Goal: Task Accomplishment & Management: Manage account settings

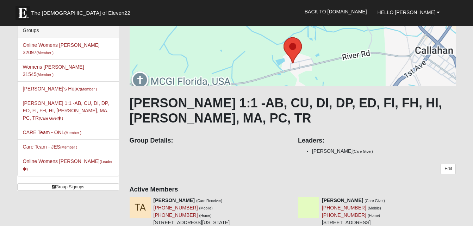
scroll to position [42, 0]
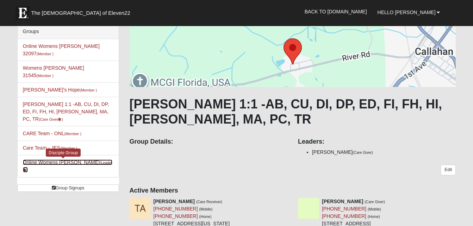
click at [93, 161] on small "(Leader )" at bounding box center [68, 167] width 90 height 12
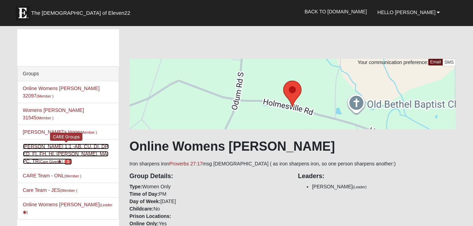
click at [66, 144] on link "[PERSON_NAME] 1:1 -AB, CU, DI, DP, ED, FI, FH, HI, LI, MA, PC, TR (Care Giver )…" at bounding box center [66, 154] width 86 height 20
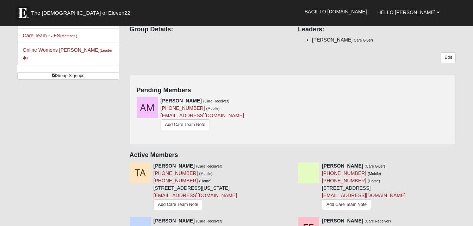
scroll to position [165, 0]
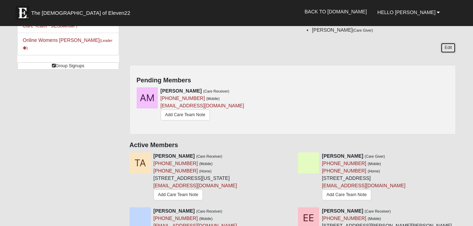
click at [452, 50] on link "Edit" at bounding box center [448, 48] width 15 height 10
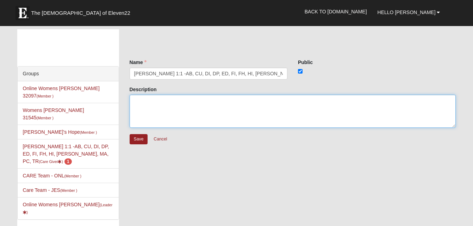
click at [173, 109] on textarea "Description" at bounding box center [293, 111] width 327 height 33
